Goal: Find specific page/section: Find specific page/section

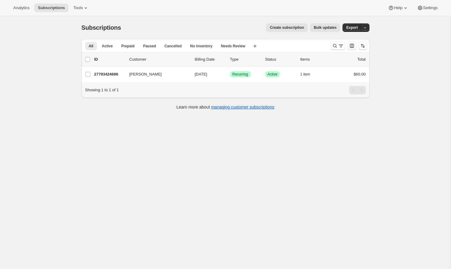
click at [21, 6] on span "Analytics" at bounding box center [21, 7] width 16 height 5
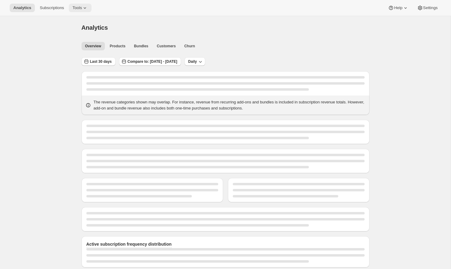
click at [72, 9] on span "Tools" at bounding box center [76, 7] width 9 height 5
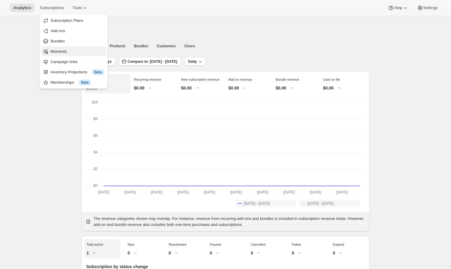
click at [59, 54] on span "Moments" at bounding box center [78, 51] width 54 height 6
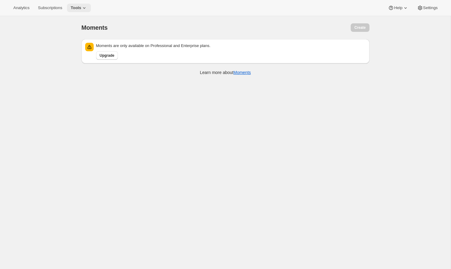
click at [71, 5] on button "Tools" at bounding box center [79, 8] width 24 height 8
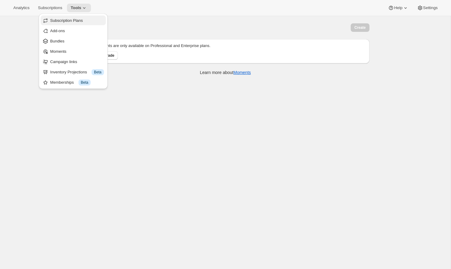
click at [74, 20] on span "Subscription Plans" at bounding box center [66, 20] width 33 height 5
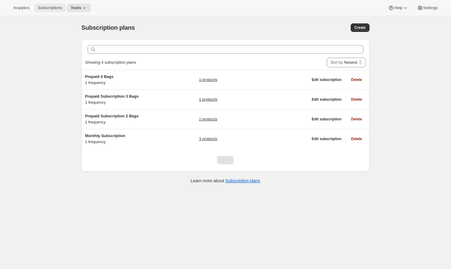
click at [48, 10] on span "Subscriptions" at bounding box center [50, 7] width 24 height 5
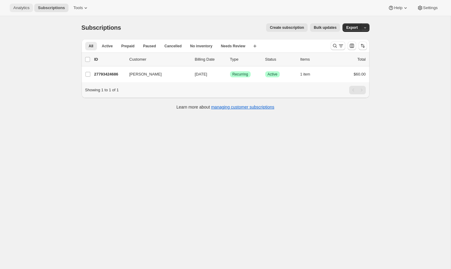
click at [24, 8] on span "Analytics" at bounding box center [21, 7] width 16 height 5
click at [430, 6] on span "Settings" at bounding box center [430, 7] width 15 height 5
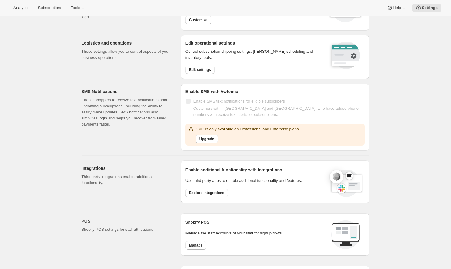
scroll to position [53, 0]
